Goal: Information Seeking & Learning: Learn about a topic

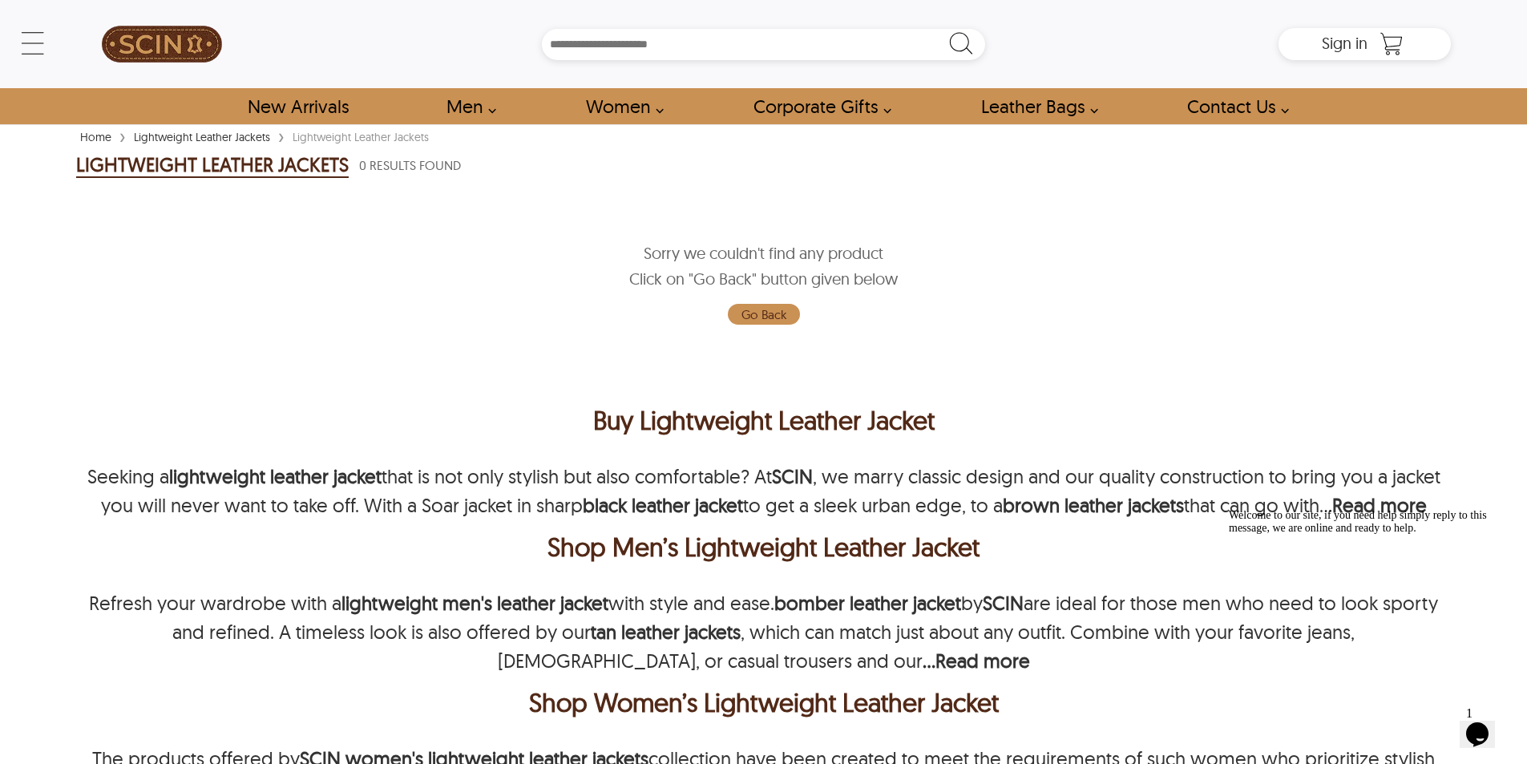
click at [900, 343] on div "Sorry we couldn't find any product Click on "Go Back" button given below Go Back" at bounding box center [763, 284] width 1375 height 168
click at [897, 333] on div "Sorry we couldn't find any product Click on "Go Back" button given below Go Back" at bounding box center [763, 284] width 1375 height 168
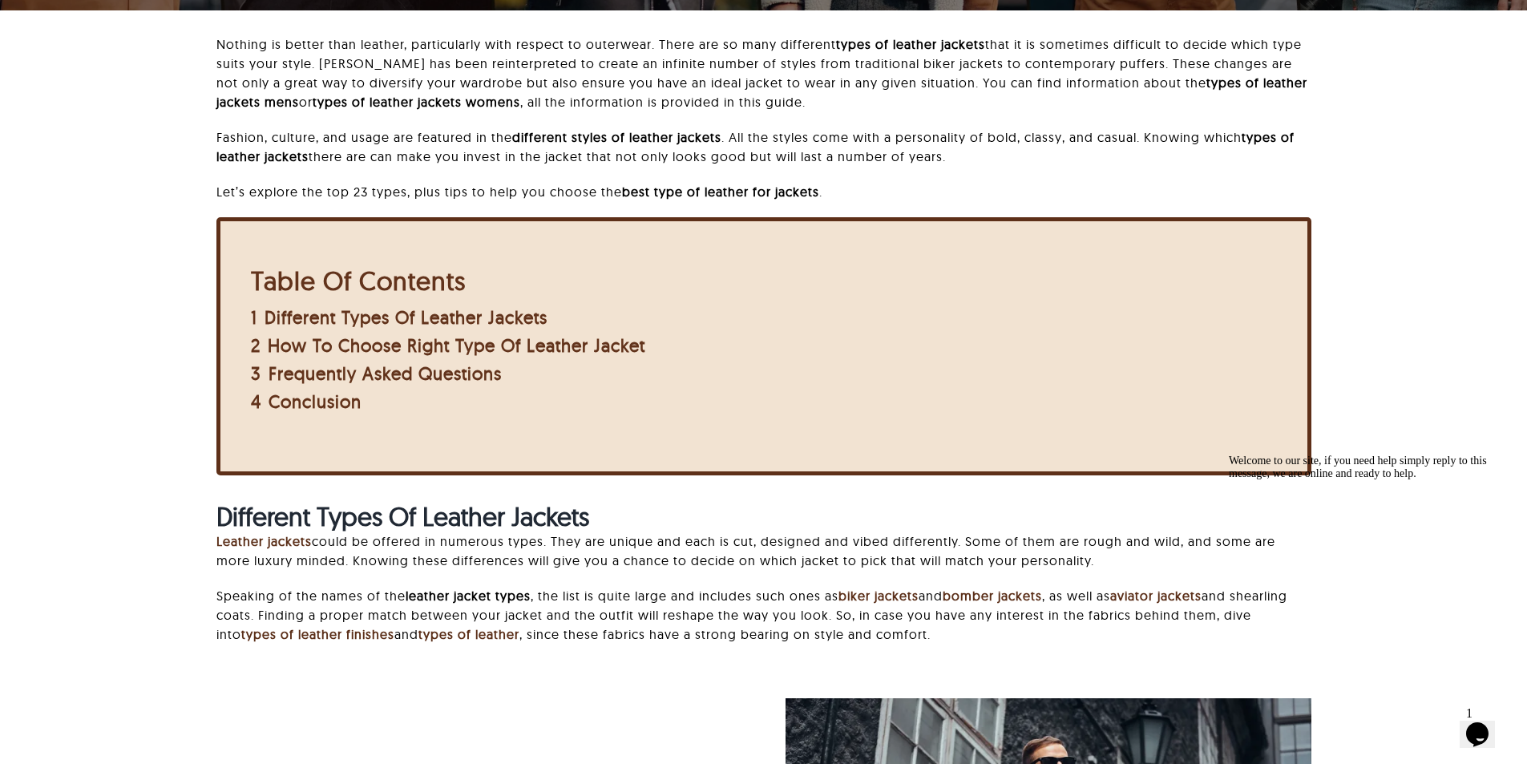
scroll to position [321, 0]
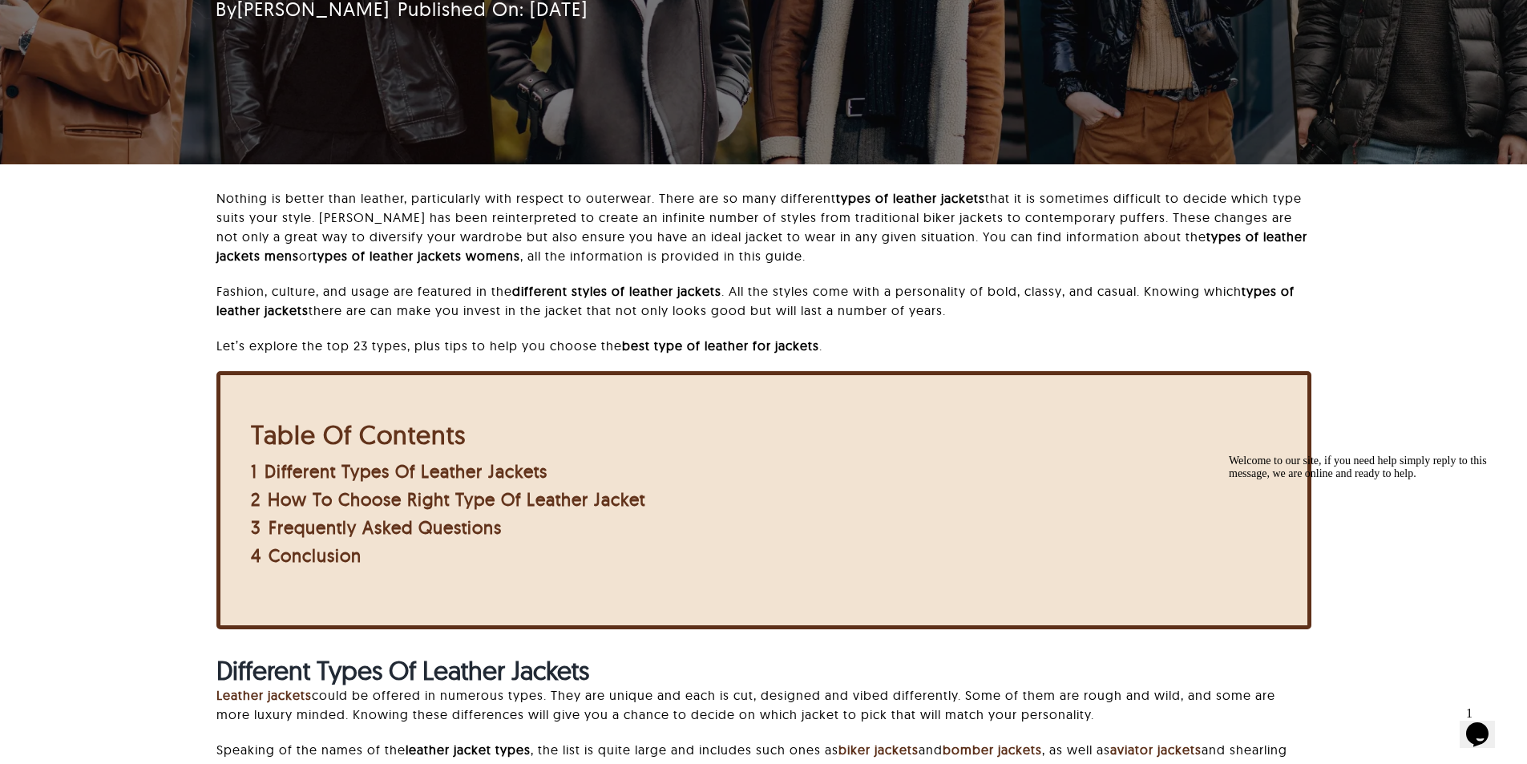
click at [780, 197] on p "Nothing is better than leather, particularly with respect to outerwear. There a…" at bounding box center [763, 226] width 1095 height 77
drag, startPoint x: 895, startPoint y: 196, endPoint x: 986, endPoint y: 199, distance: 91.4
click at [985, 199] on strong "types of leather jackets" at bounding box center [910, 198] width 149 height 16
drag, startPoint x: 830, startPoint y: 189, endPoint x: 1013, endPoint y: 196, distance: 183.7
click at [1013, 196] on p "Nothing is better than leather, particularly with respect to outerwear. There a…" at bounding box center [763, 226] width 1095 height 77
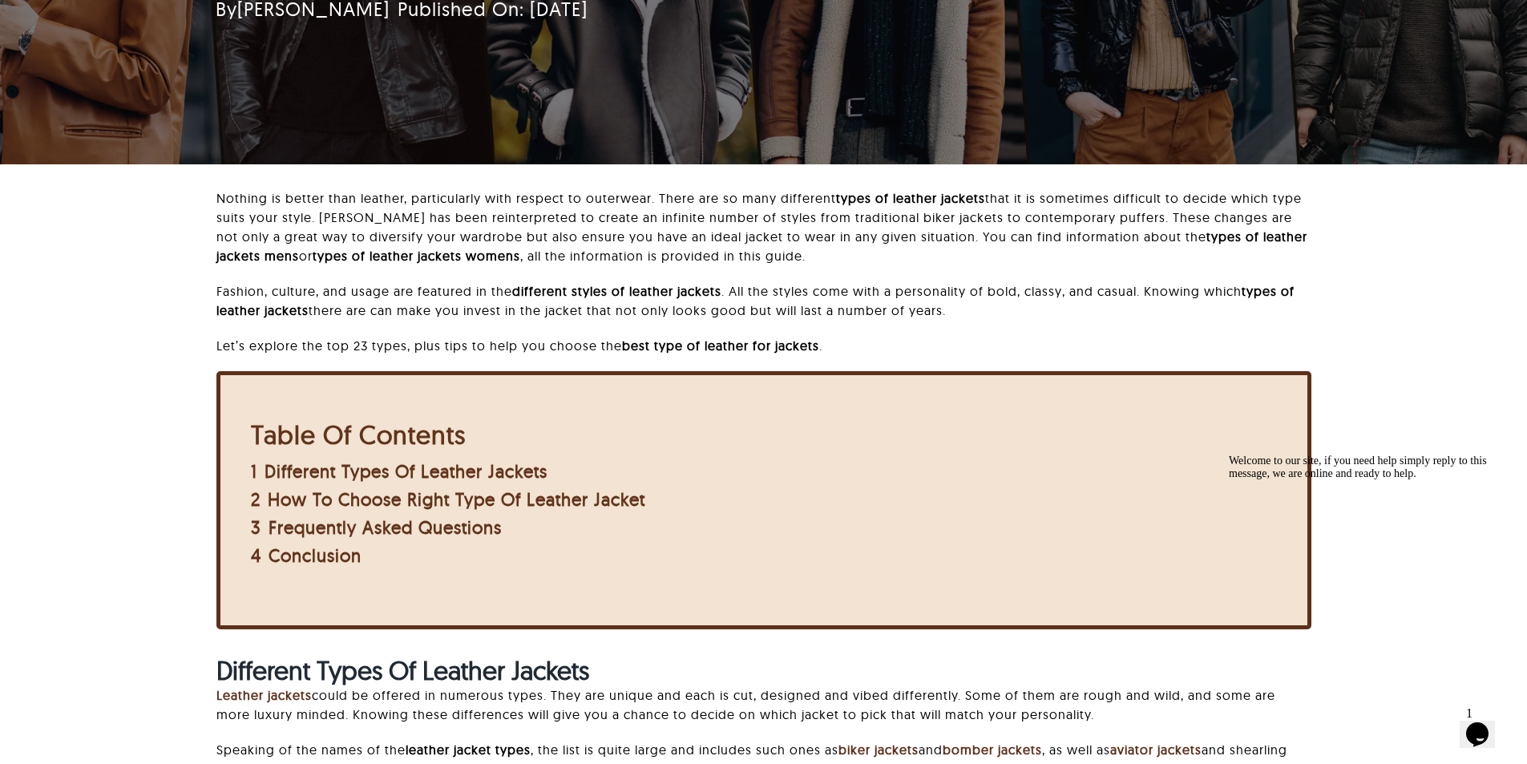
click at [933, 293] on p "Fashion, culture, and usage are featured in the different styles of leather jac…" at bounding box center [763, 300] width 1095 height 38
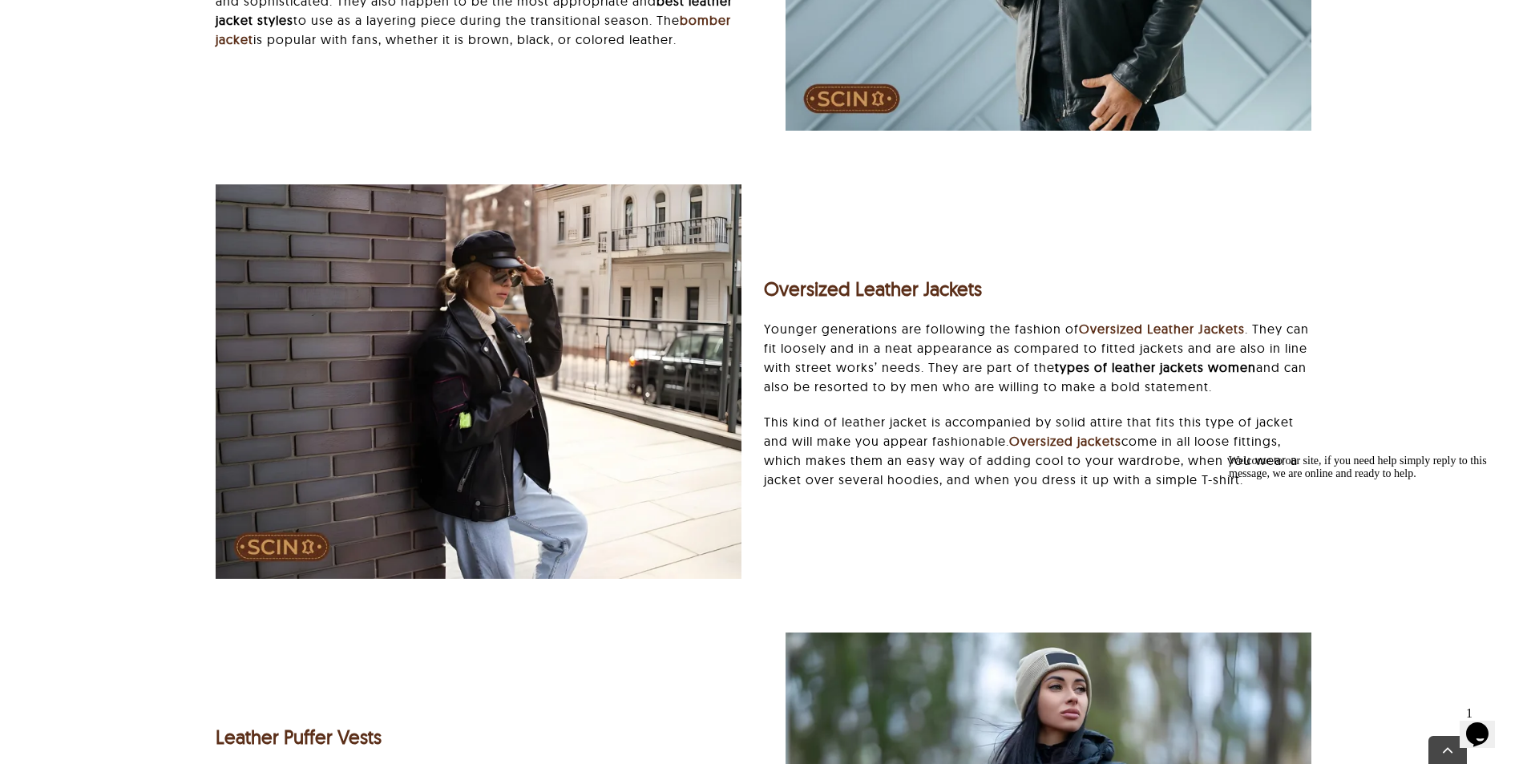
scroll to position [2565, 0]
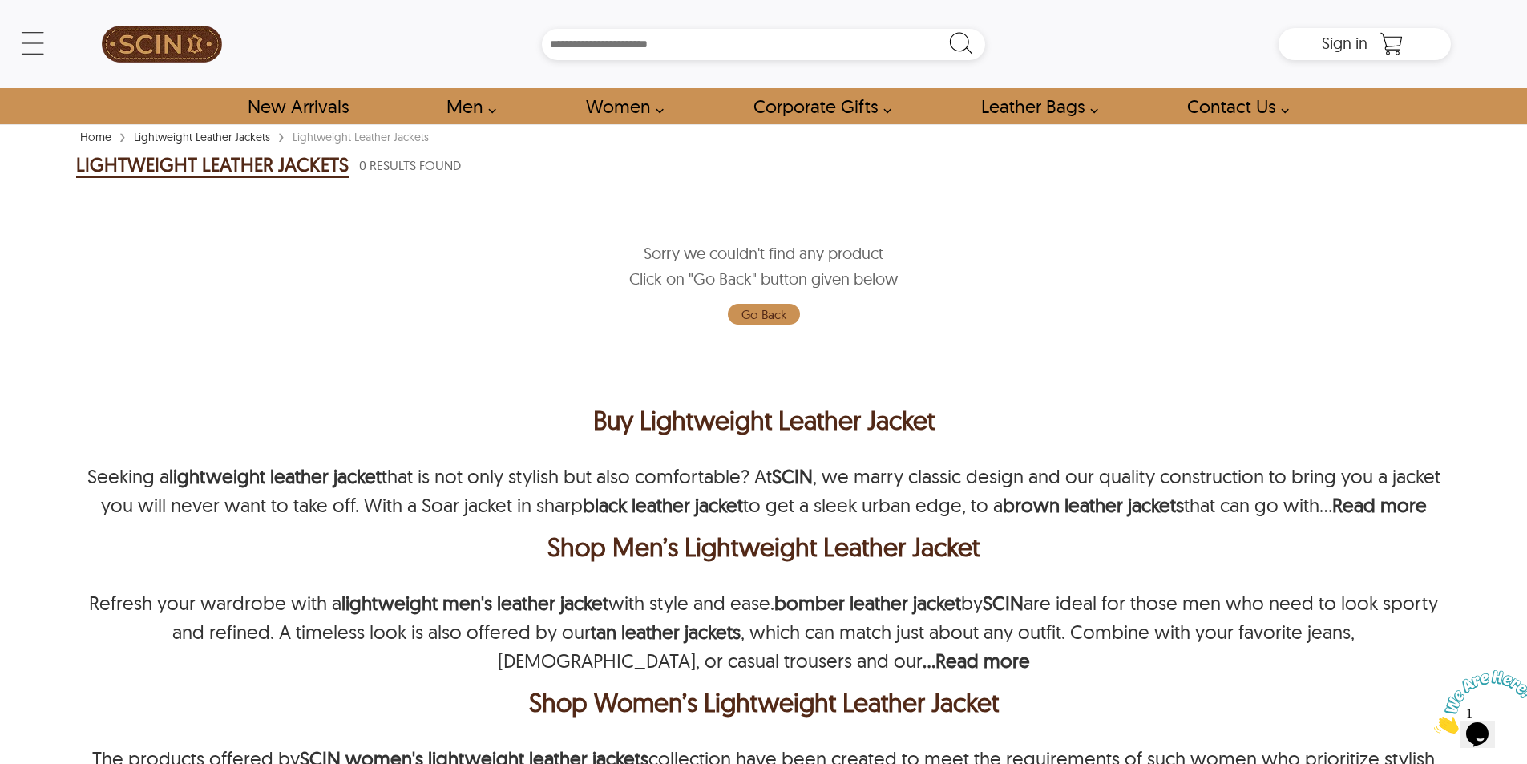
click at [366, 303] on div "Sorry we couldn't find any product Click on "Go Back" button given below Go Back" at bounding box center [763, 284] width 1375 height 168
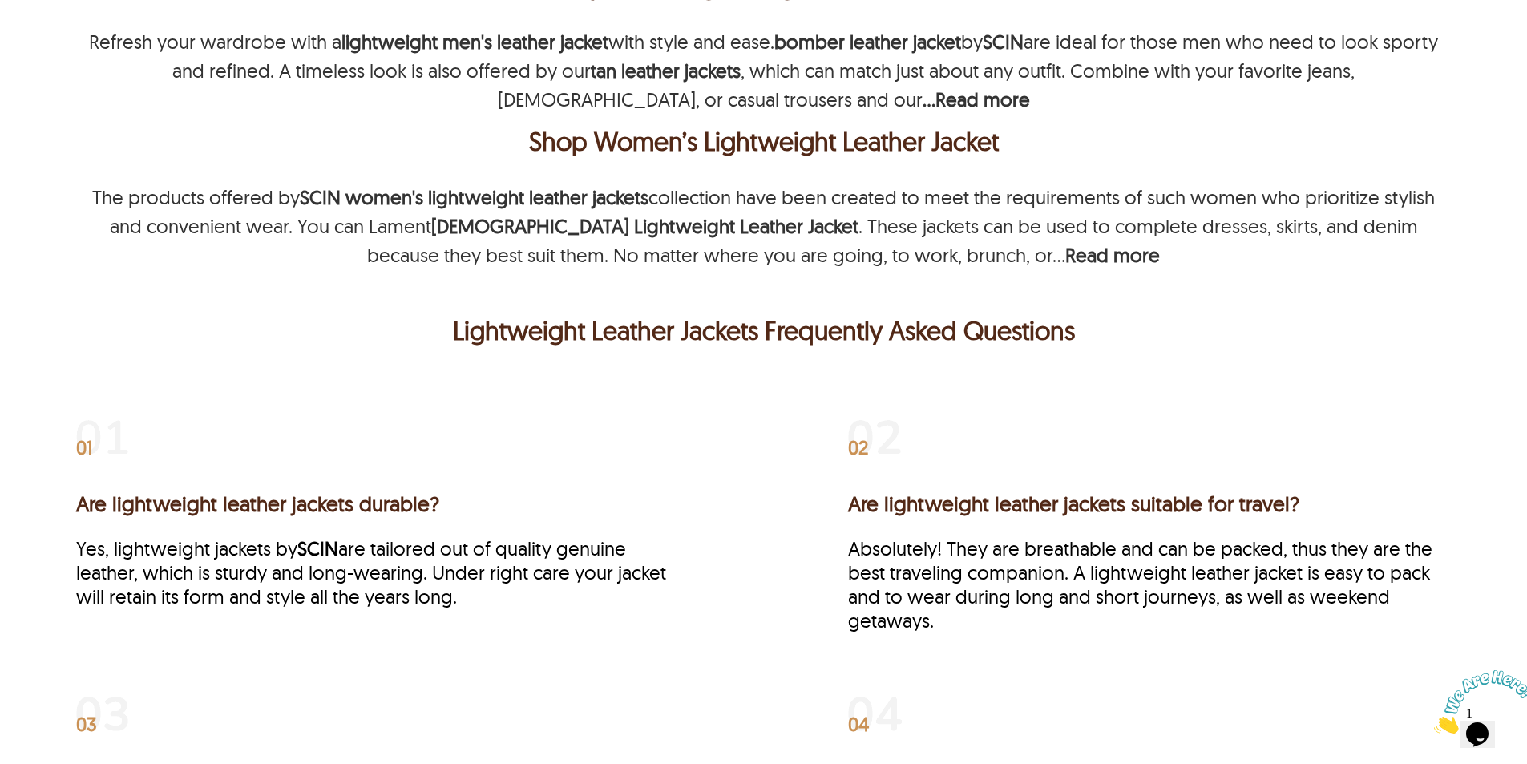
scroll to position [240, 0]
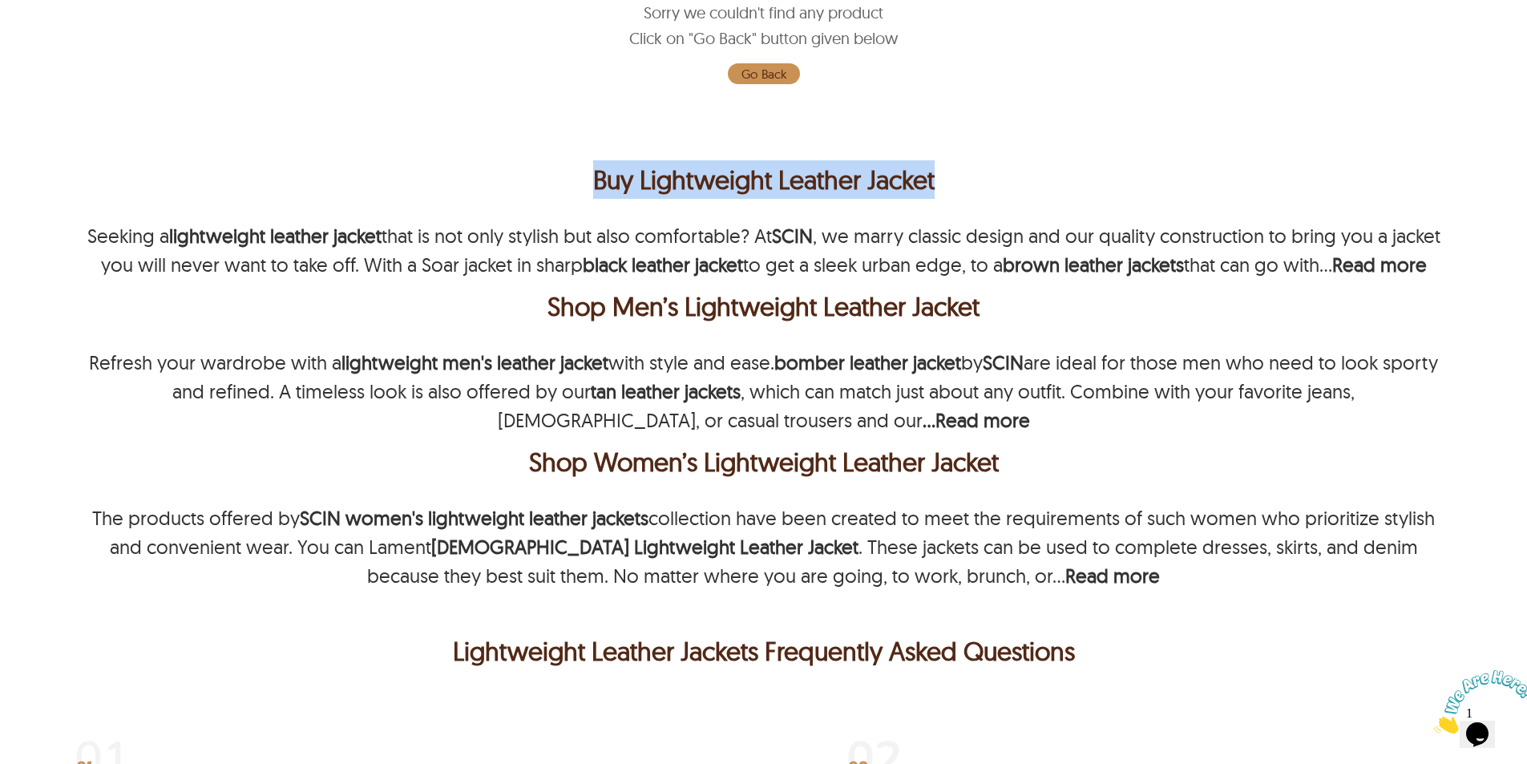
drag, startPoint x: 634, startPoint y: 166, endPoint x: 1153, endPoint y: 173, distance: 519.5
click at [1153, 173] on div "Buy Lightweight Leather Jacket" at bounding box center [763, 179] width 1375 height 38
click at [660, 184] on div "Buy Lightweight Leather Jacket" at bounding box center [763, 179] width 1375 height 38
drag, startPoint x: 564, startPoint y: 180, endPoint x: 1075, endPoint y: 174, distance: 510.6
click at [1075, 174] on div "Buy Lightweight Leather Jacket" at bounding box center [763, 179] width 1375 height 38
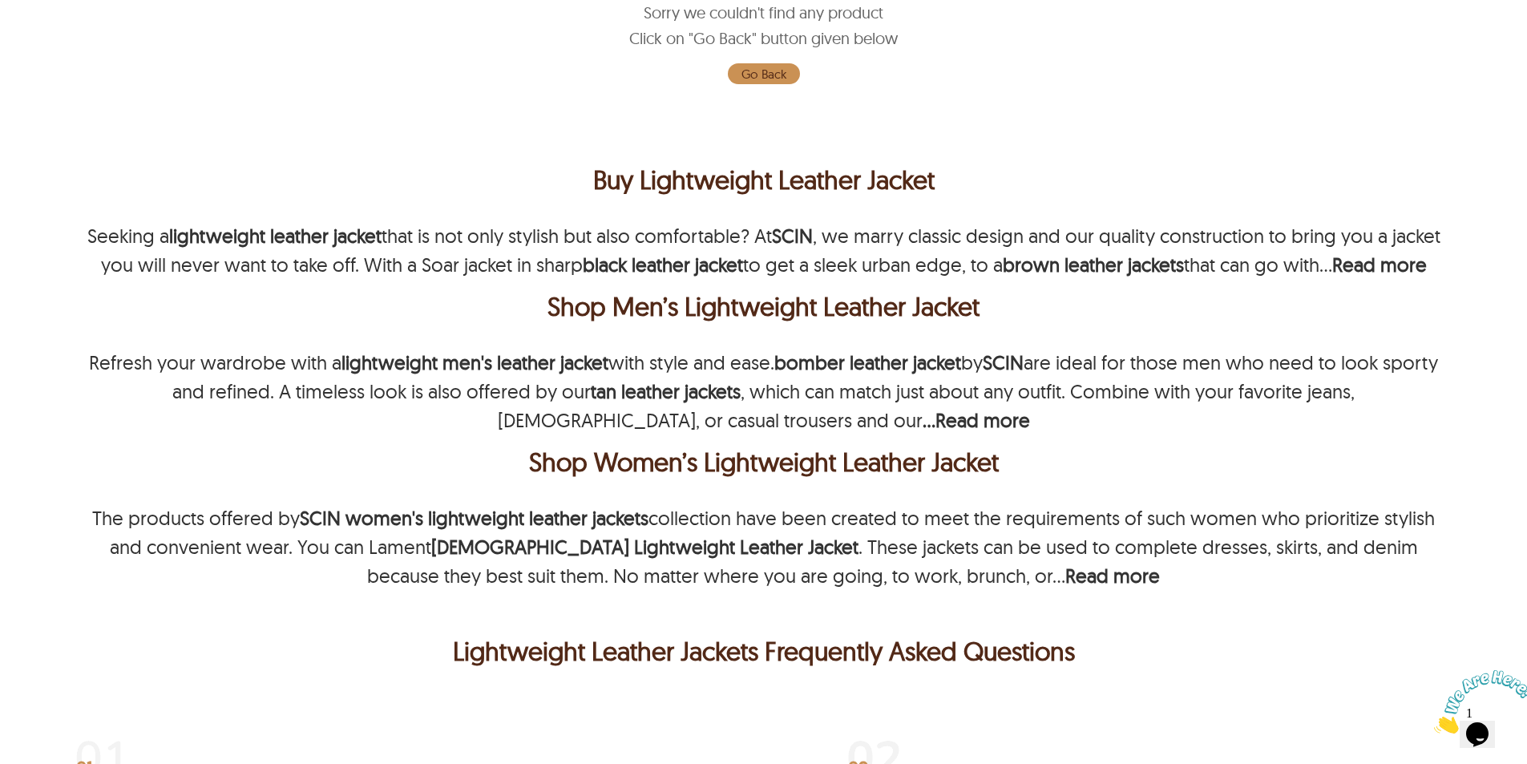
click at [546, 217] on div "Buy Lightweight Leather Jacket Seeking a lightweight leather jacket that is not…" at bounding box center [763, 371] width 1375 height 438
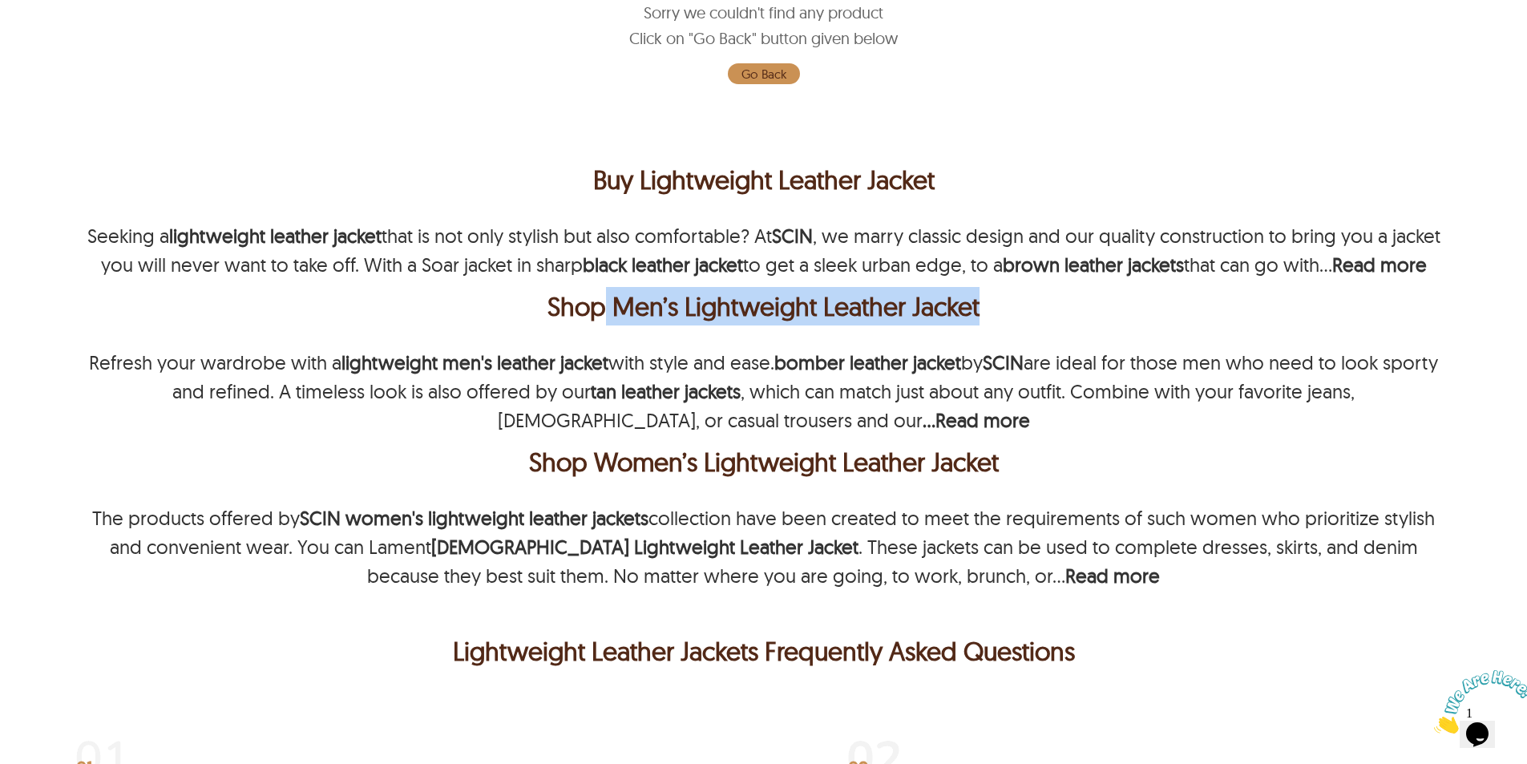
drag, startPoint x: 604, startPoint y: 303, endPoint x: 1052, endPoint y: 314, distance: 449.0
click at [1052, 314] on div "Shop Men’s Lightweight Leather Jacket" at bounding box center [763, 306] width 1367 height 38
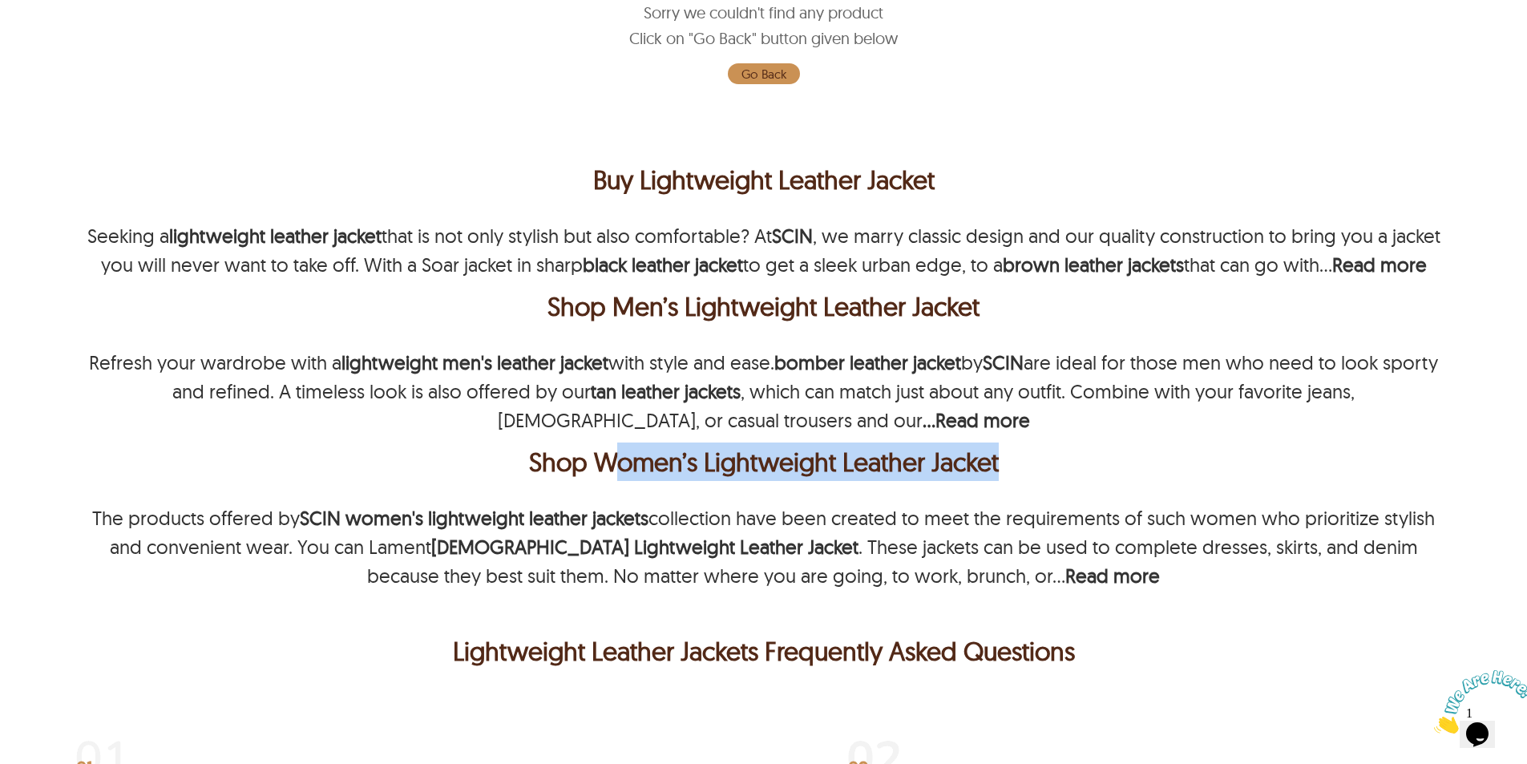
drag, startPoint x: 605, startPoint y: 473, endPoint x: 1196, endPoint y: 466, distance: 590.8
click at [1196, 466] on div "Shop Women’s Lightweight Leather Jacket" at bounding box center [763, 461] width 1367 height 38
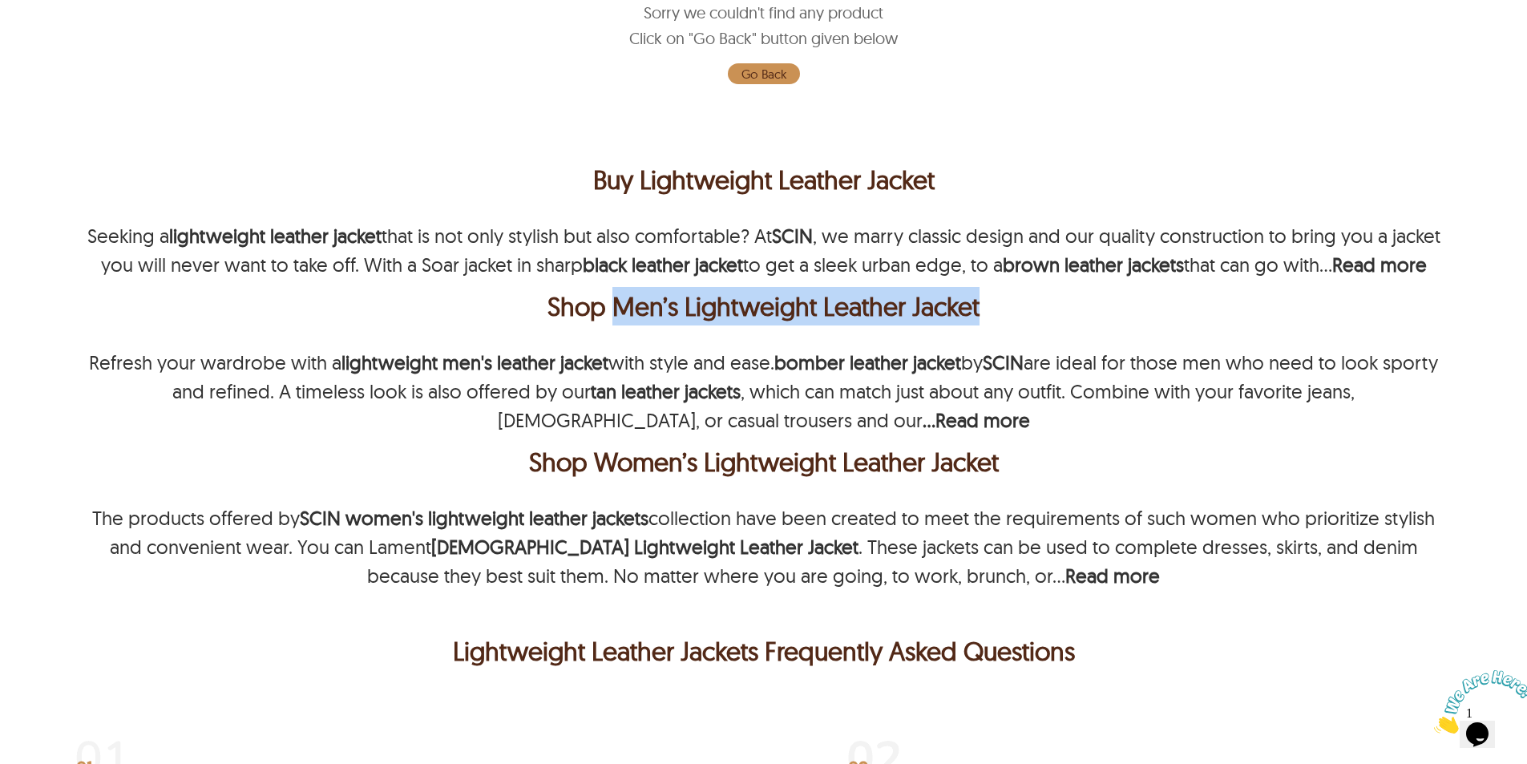
drag, startPoint x: 654, startPoint y: 313, endPoint x: 1012, endPoint y: 309, distance: 357.5
click at [1012, 309] on div "Shop Men’s Lightweight Leather Jacket" at bounding box center [763, 306] width 1367 height 38
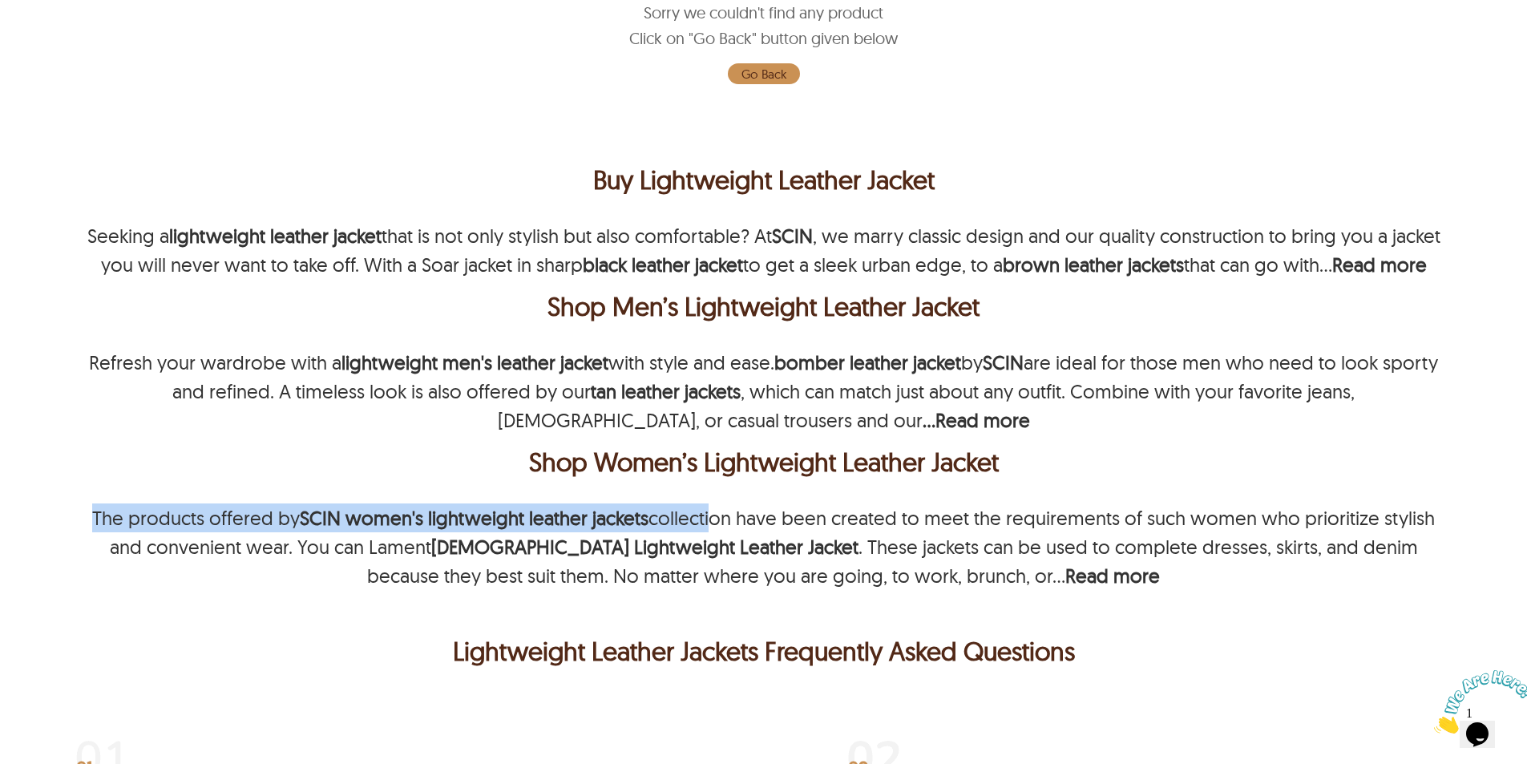
drag, startPoint x: 715, startPoint y: 485, endPoint x: 1043, endPoint y: 477, distance: 327.9
click at [1043, 477] on div "Buy Lightweight Leather Jacket Seeking a lightweight leather jacket that is not…" at bounding box center [763, 371] width 1375 height 438
click at [1042, 477] on div "Shop Women’s Lightweight Leather Jacket" at bounding box center [763, 461] width 1367 height 38
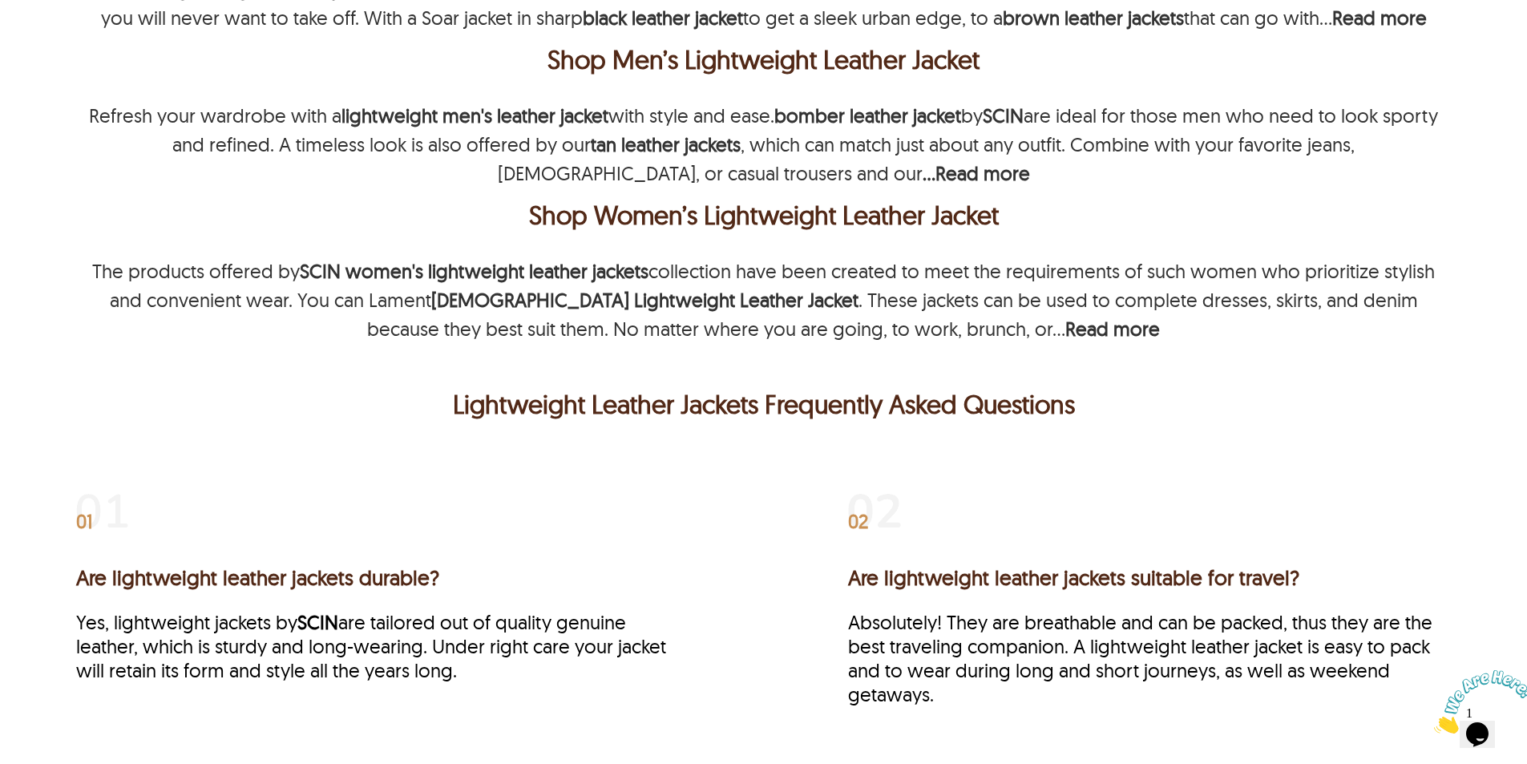
scroll to position [481, 0]
